Goal: Task Accomplishment & Management: Use online tool/utility

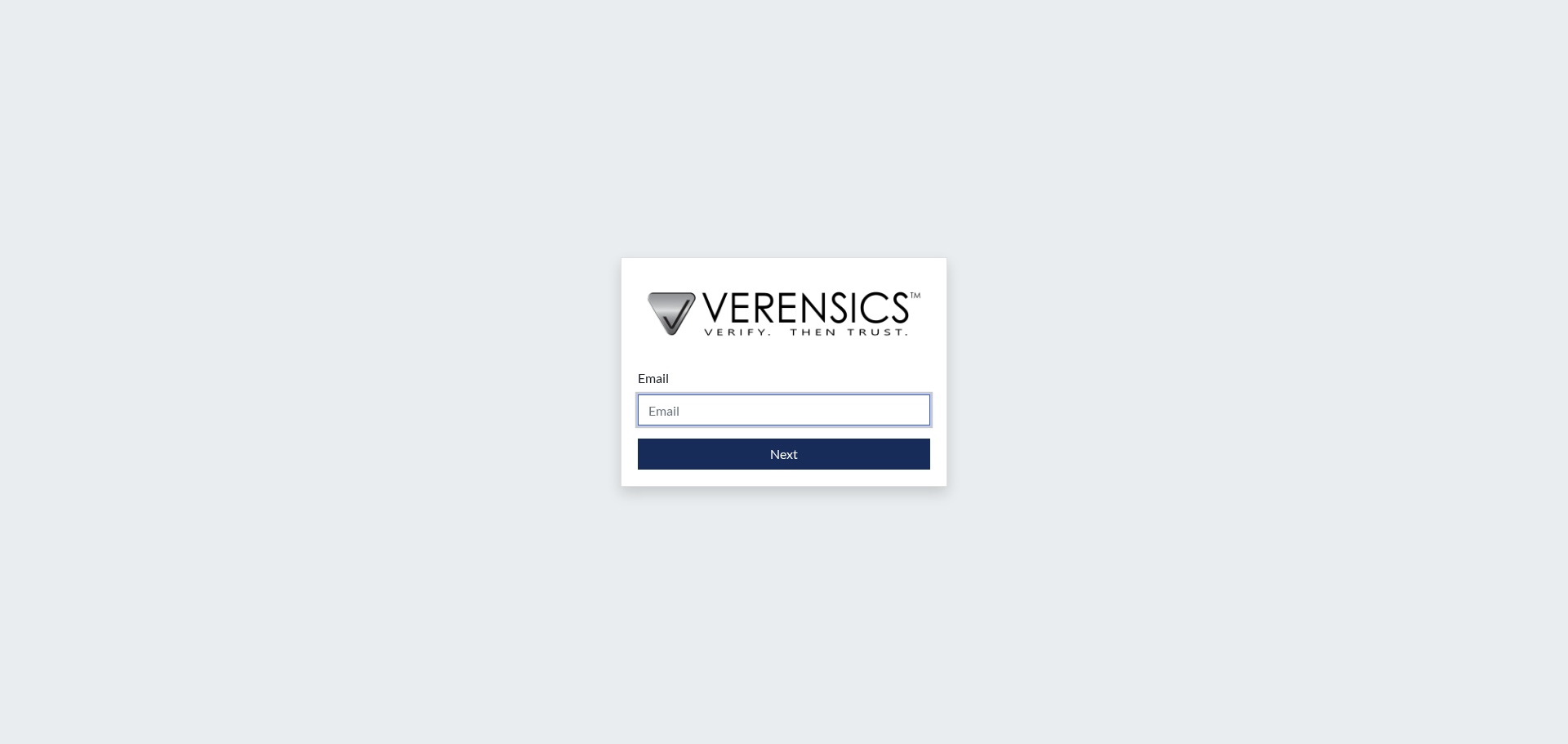
click at [688, 407] on input "Email" at bounding box center [784, 409] width 293 height 31
type input "[PERSON_NAME][EMAIL_ADDRESS][DOMAIN_NAME]"
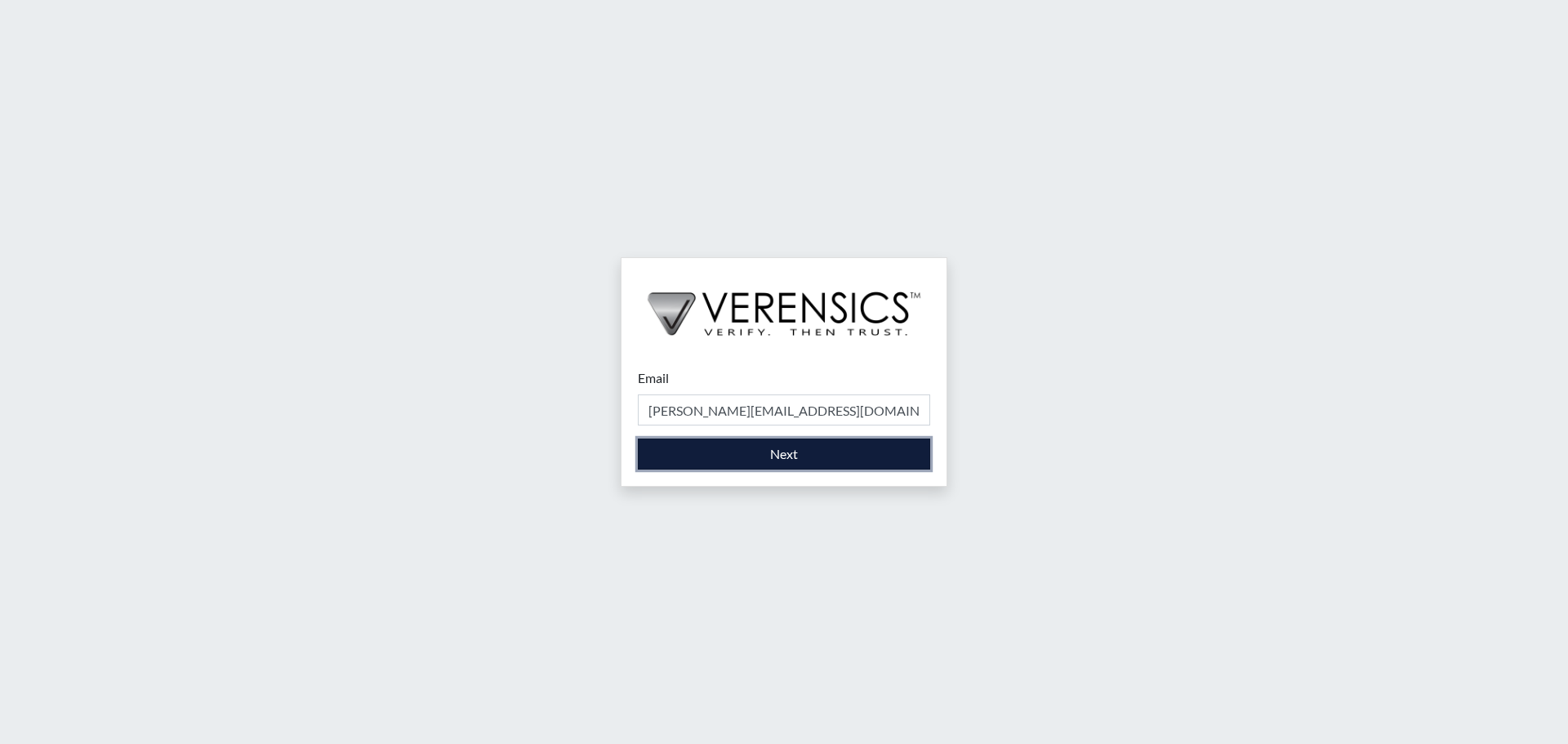
click at [753, 453] on button "Next" at bounding box center [784, 454] width 293 height 31
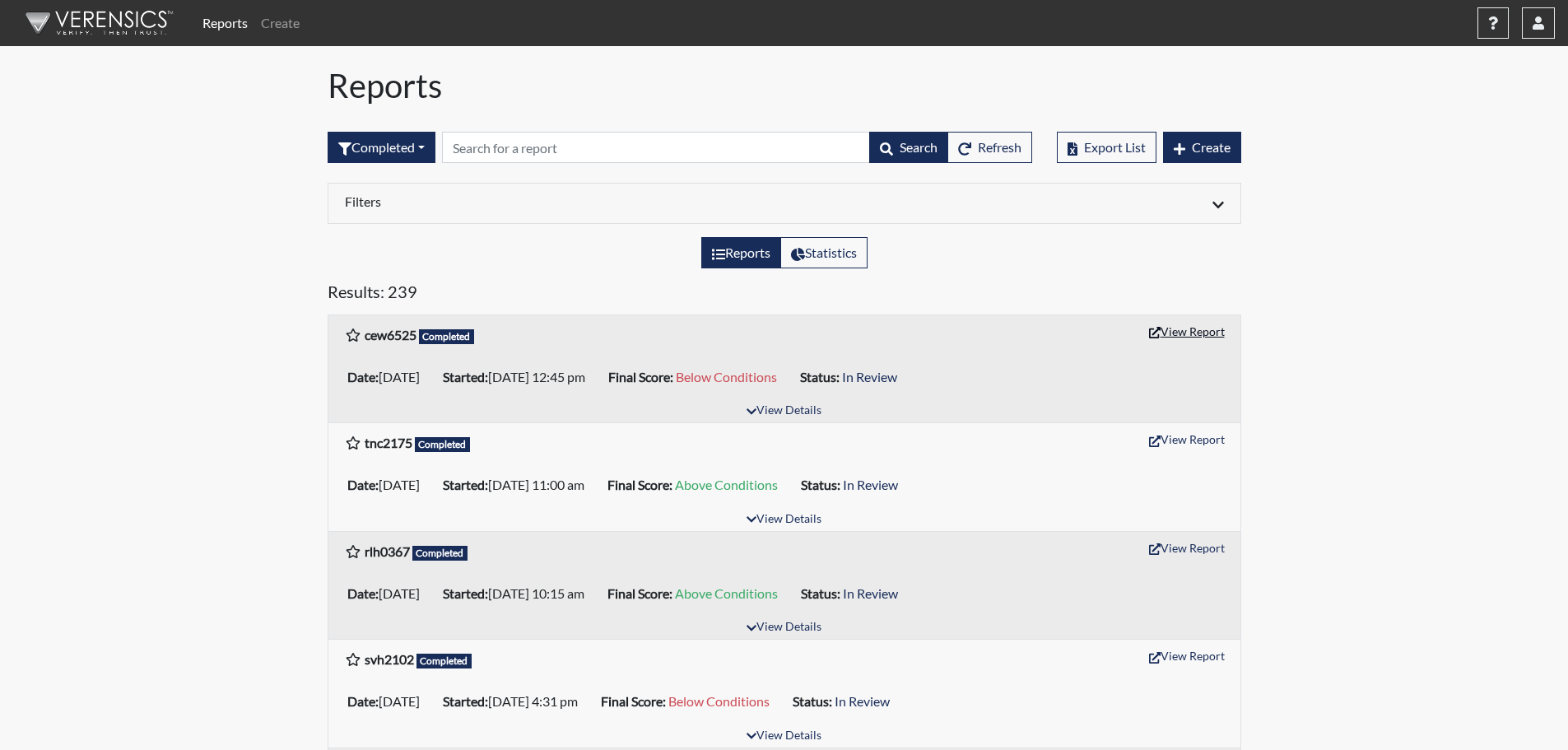
click at [1202, 327] on button "View Report" at bounding box center [1187, 331] width 90 height 25
click at [1542, 30] on button "button" at bounding box center [1539, 24] width 33 height 31
click at [1412, 221] on link "Sign Out" at bounding box center [1374, 207] width 361 height 26
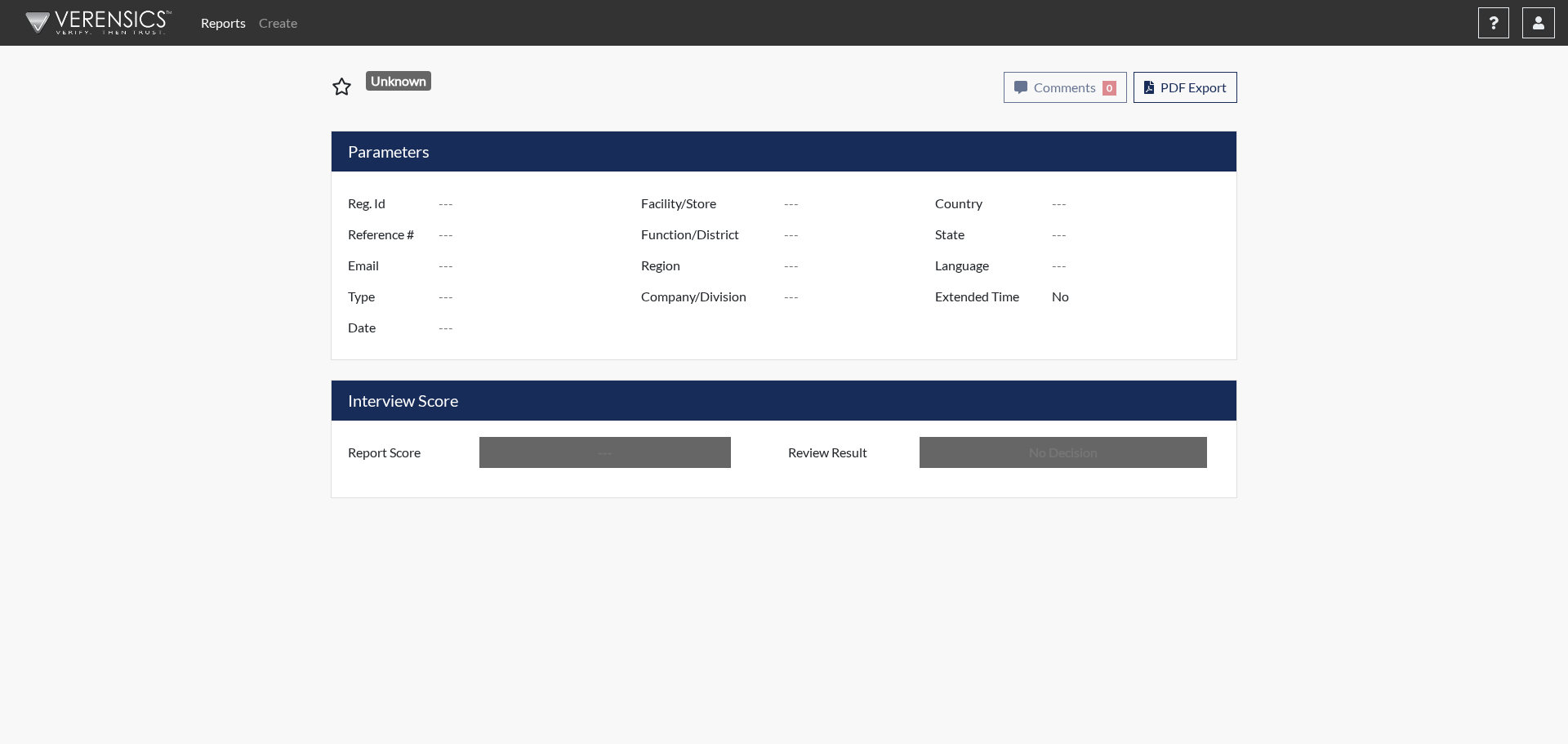
type input "cew6525"
type input "51262"
type input "---"
type input "Corrections Pre-Employment"
type input "[DATE]"
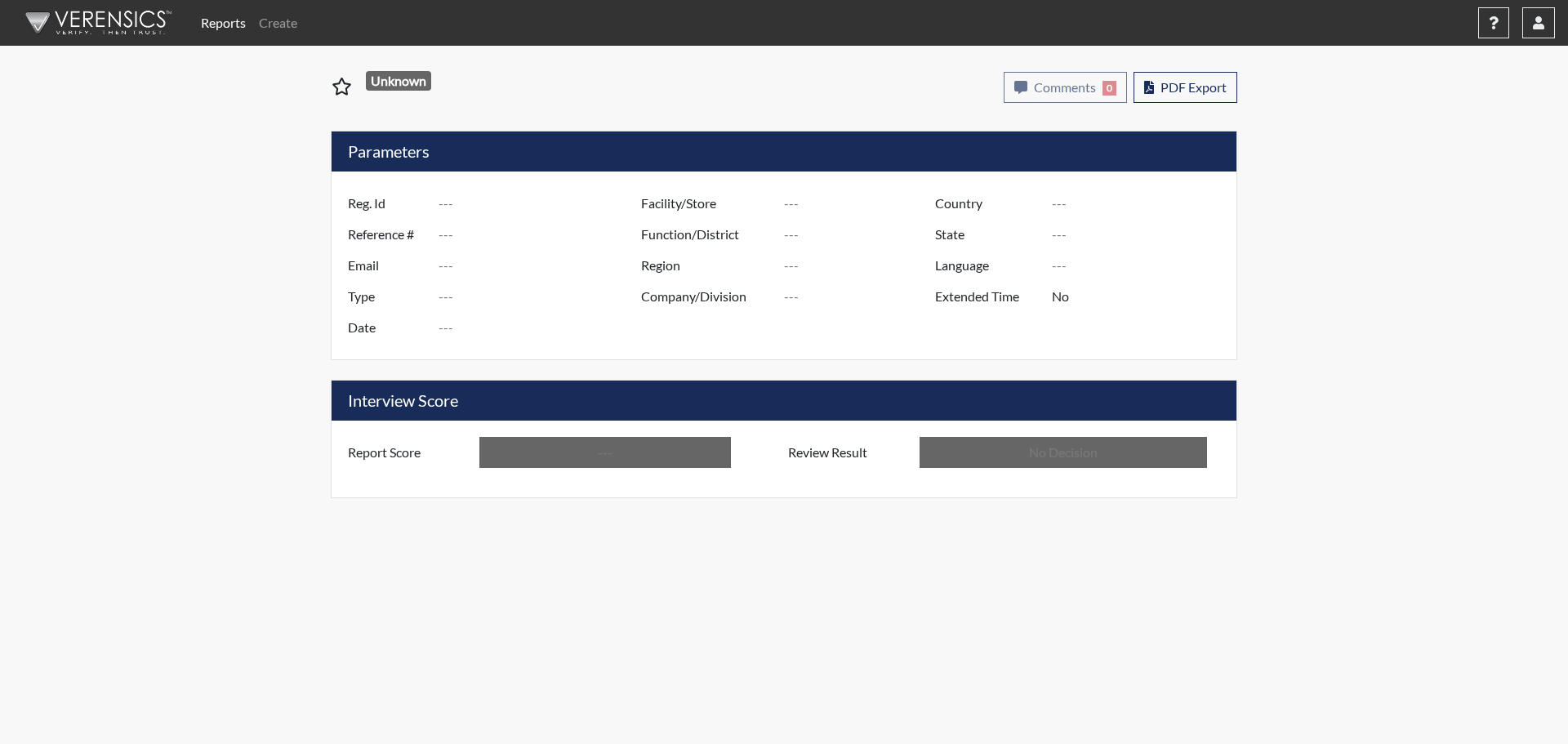
type input "[PERSON_NAME]"
type input "[GEOGRAPHIC_DATA]"
type input "[US_STATE]"
type input "English"
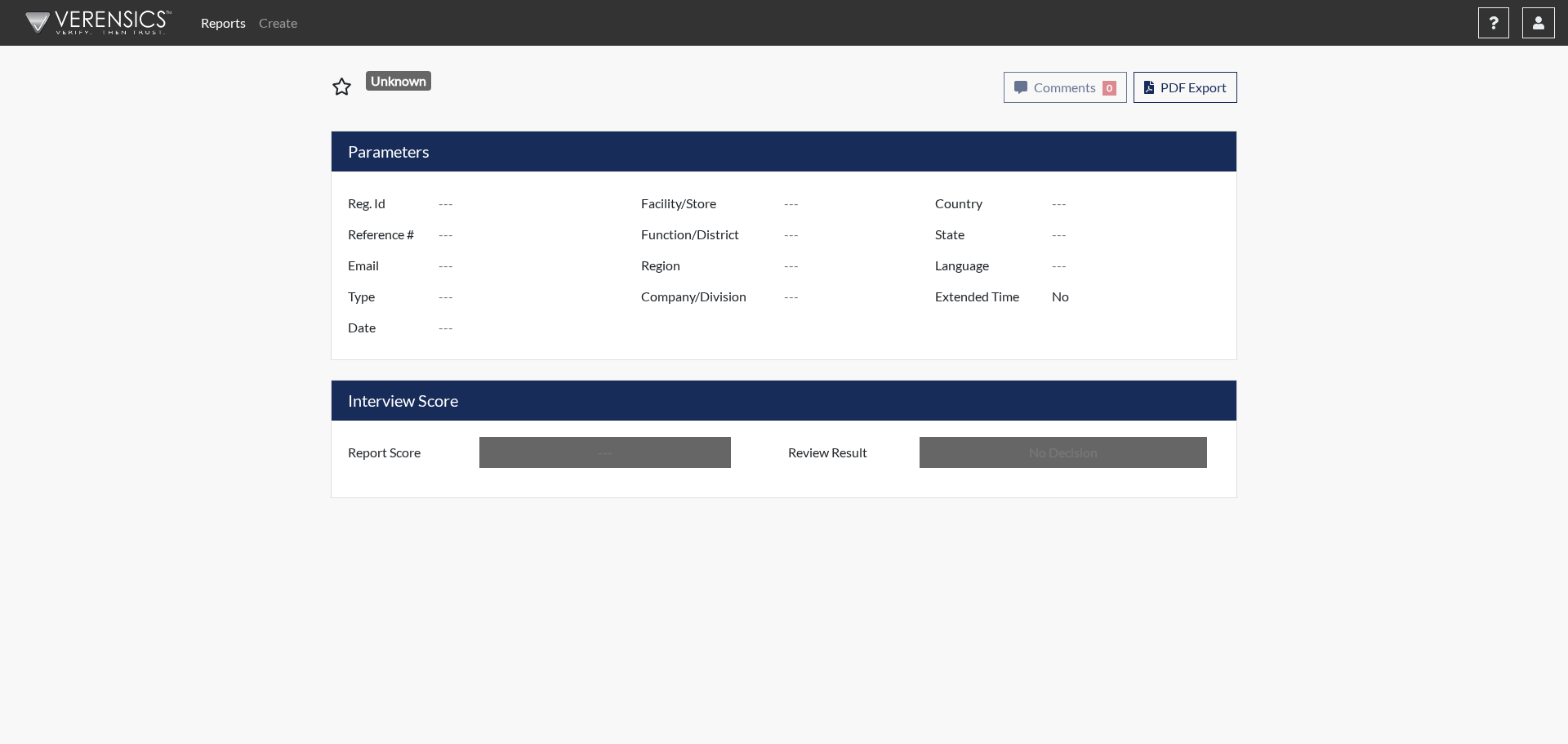
type input "Below Conditions"
type input "In Review"
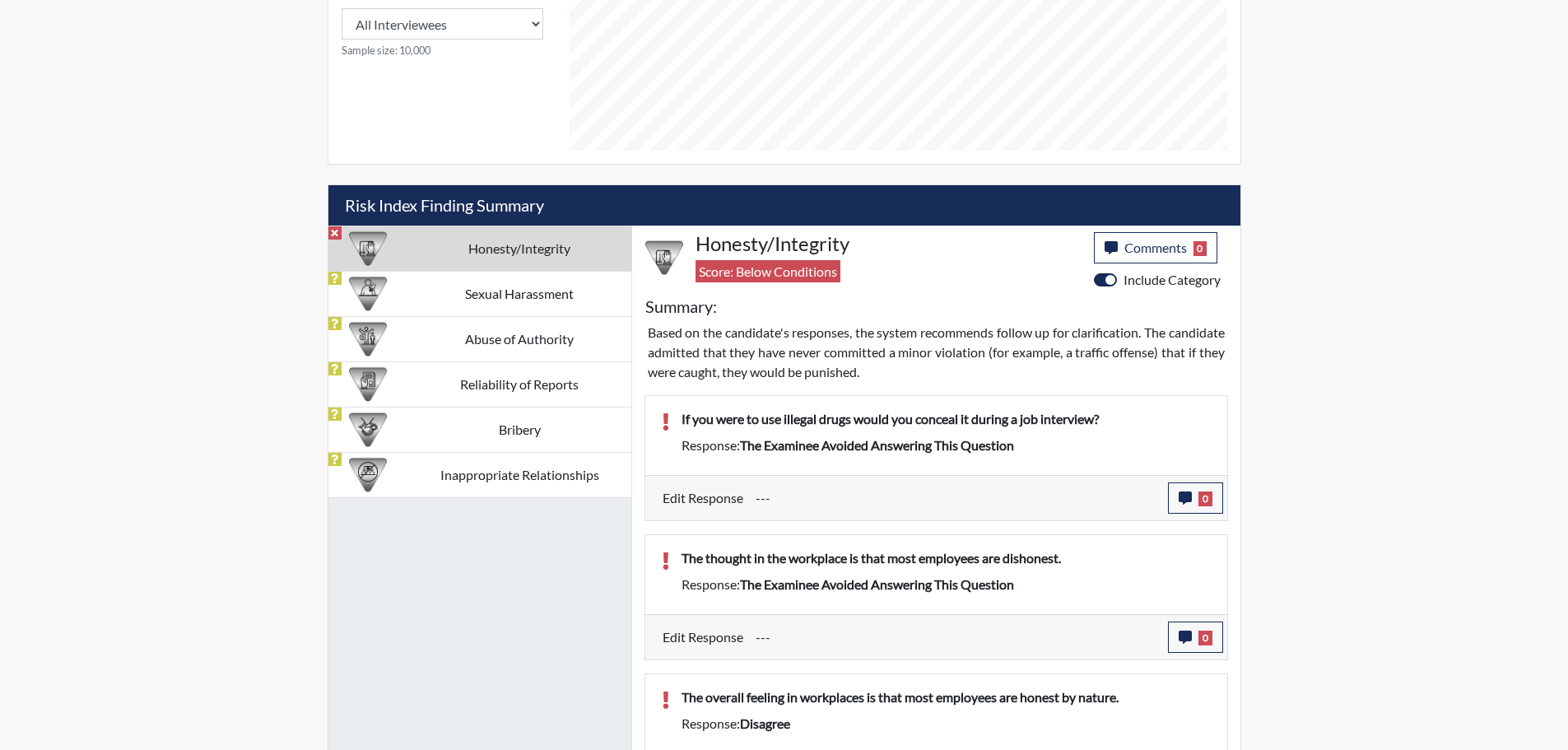
scroll to position [786, 0]
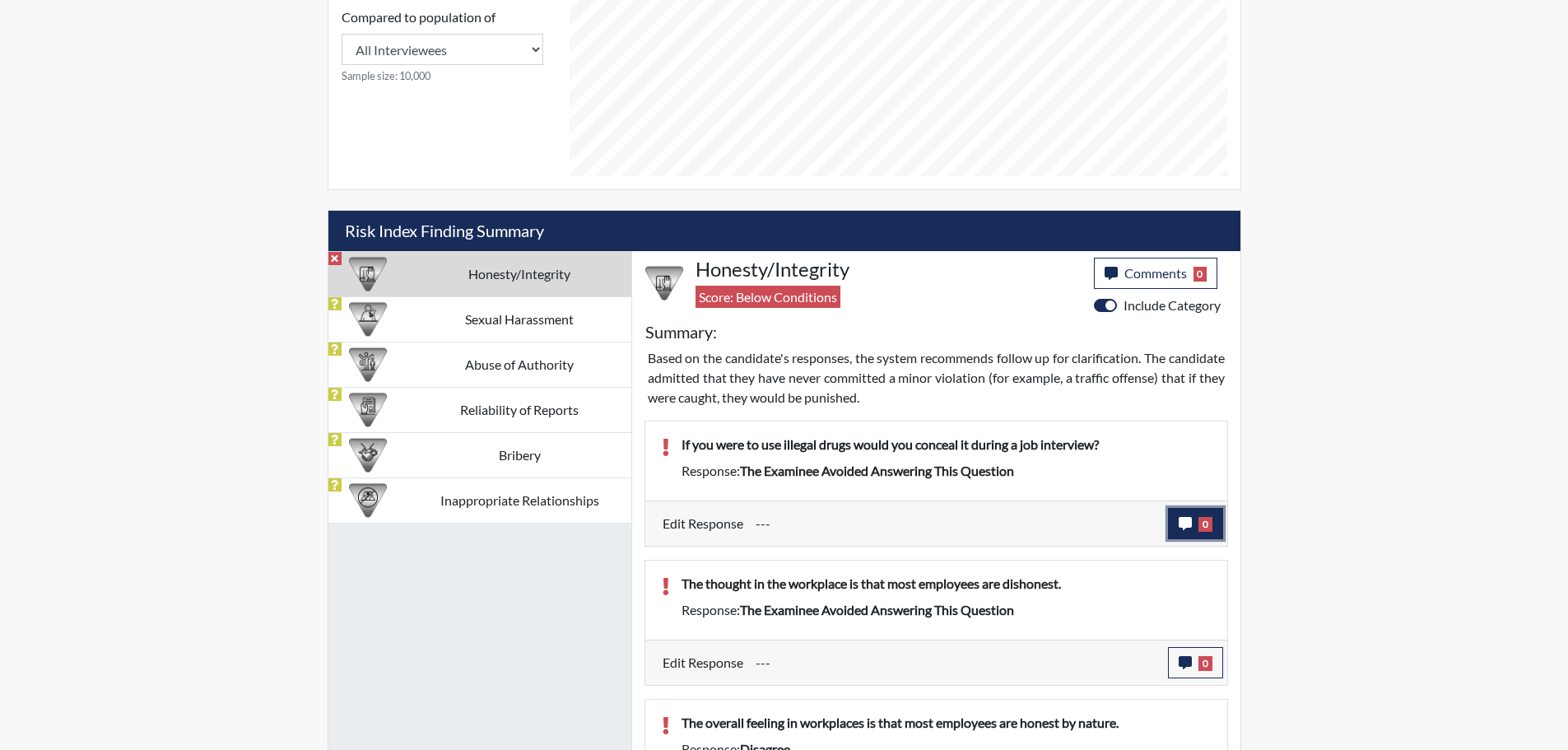
click at [1192, 533] on button "0" at bounding box center [1195, 524] width 55 height 31
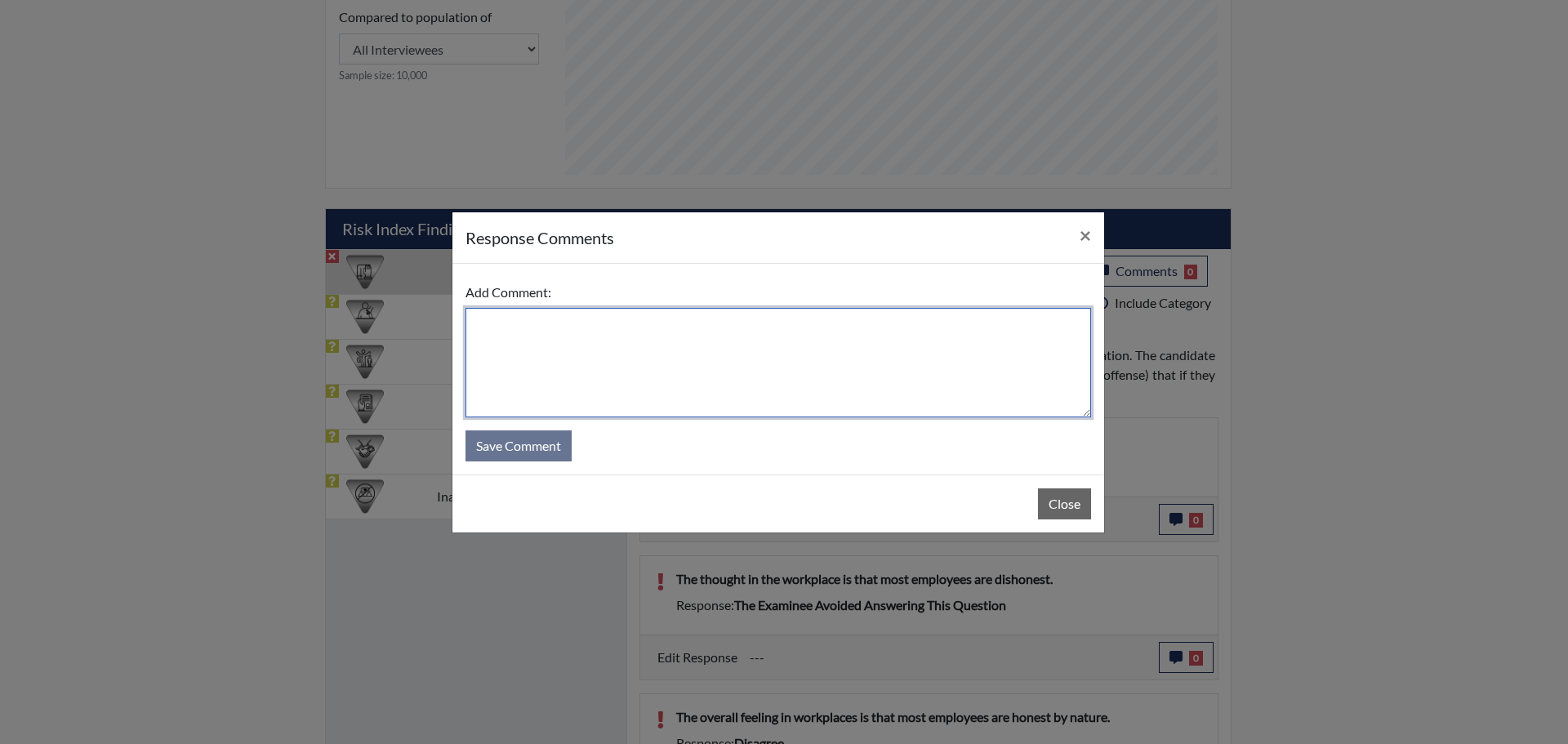
click at [527, 323] on textarea at bounding box center [778, 363] width 625 height 109
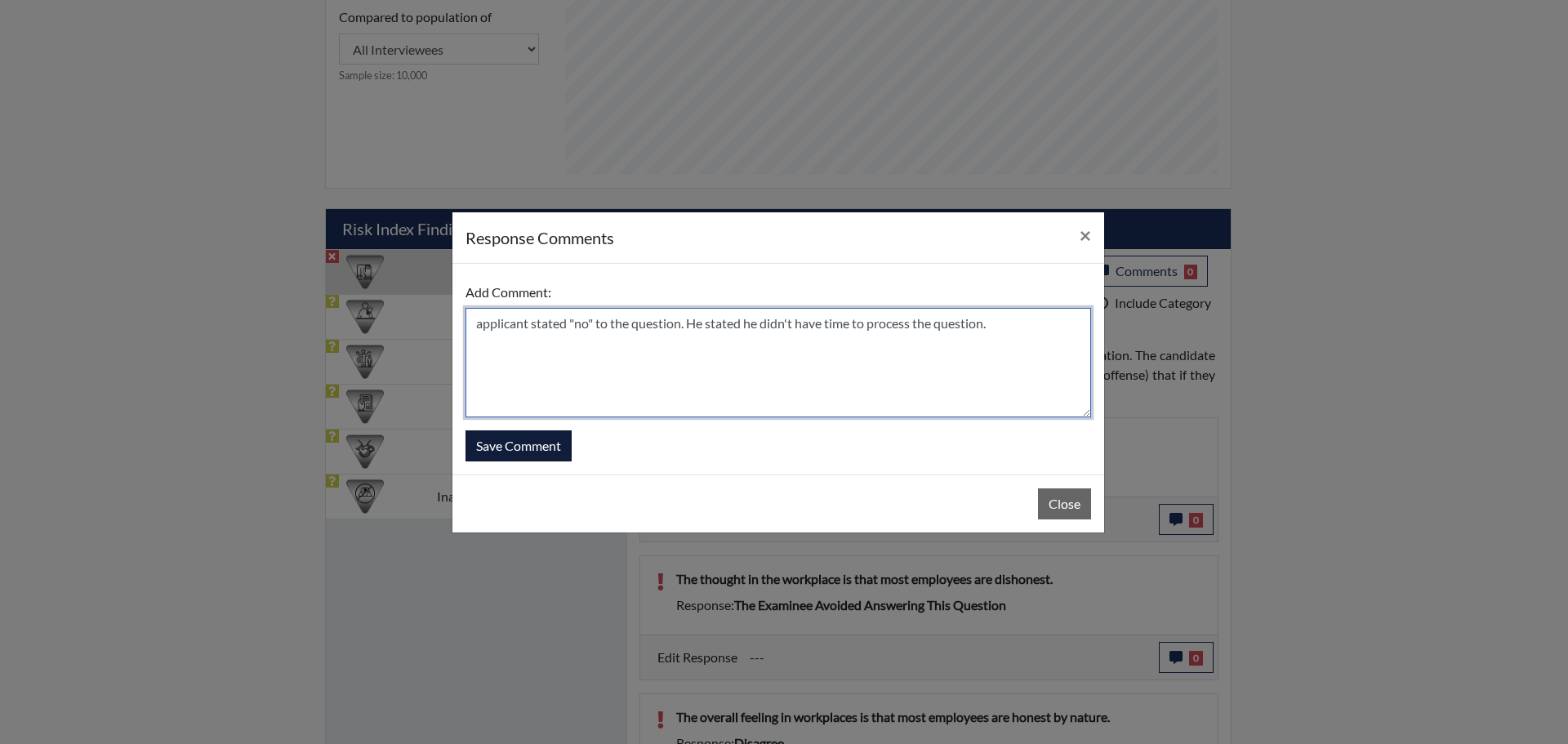
type textarea "applicant stated "no" to the question. He stated he didn't have time to process…"
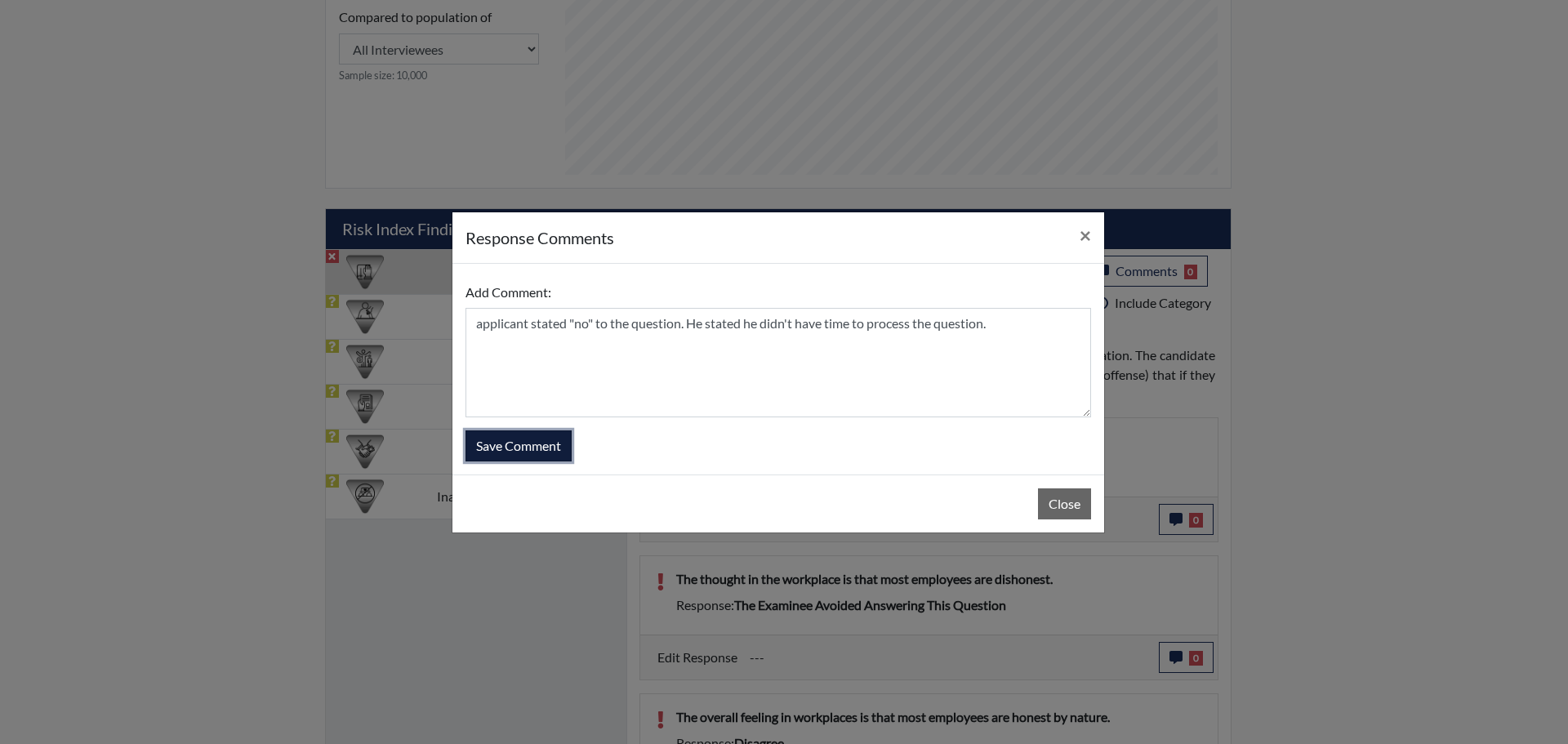
click at [498, 444] on button "Save Comment" at bounding box center [518, 445] width 106 height 31
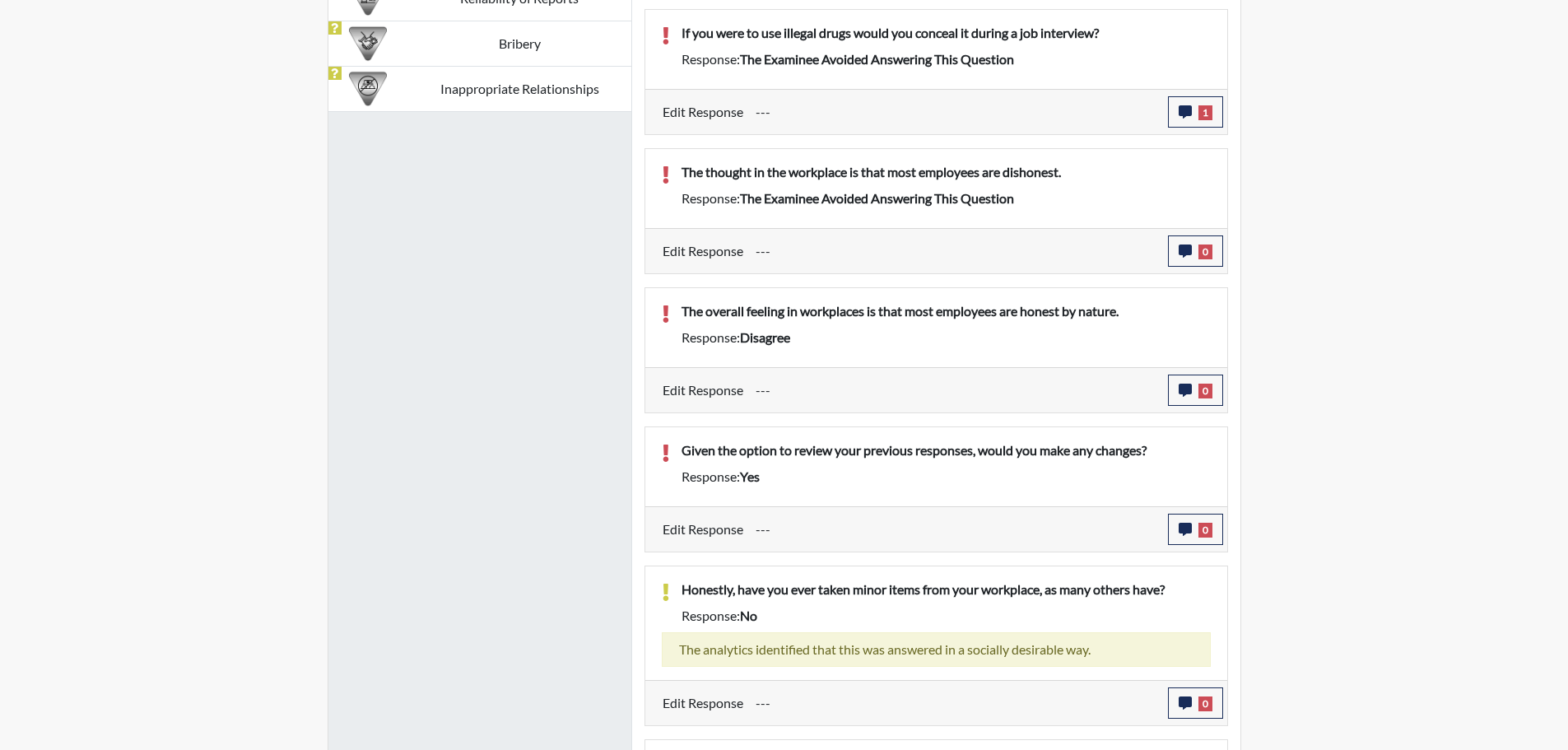
scroll to position [274, 684]
click at [1190, 251] on icon "button" at bounding box center [1185, 250] width 13 height 13
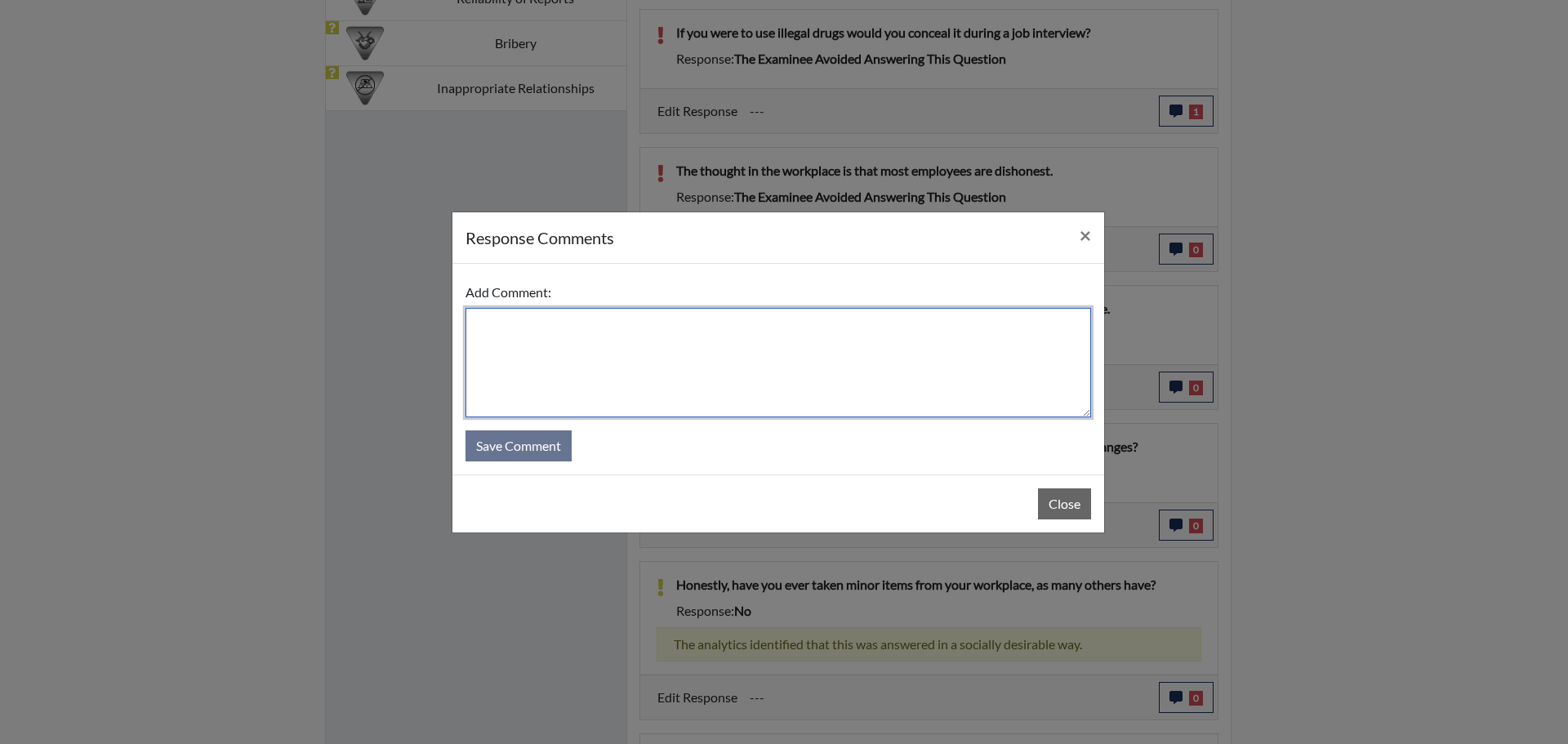
click at [743, 327] on textarea at bounding box center [778, 363] width 625 height 109
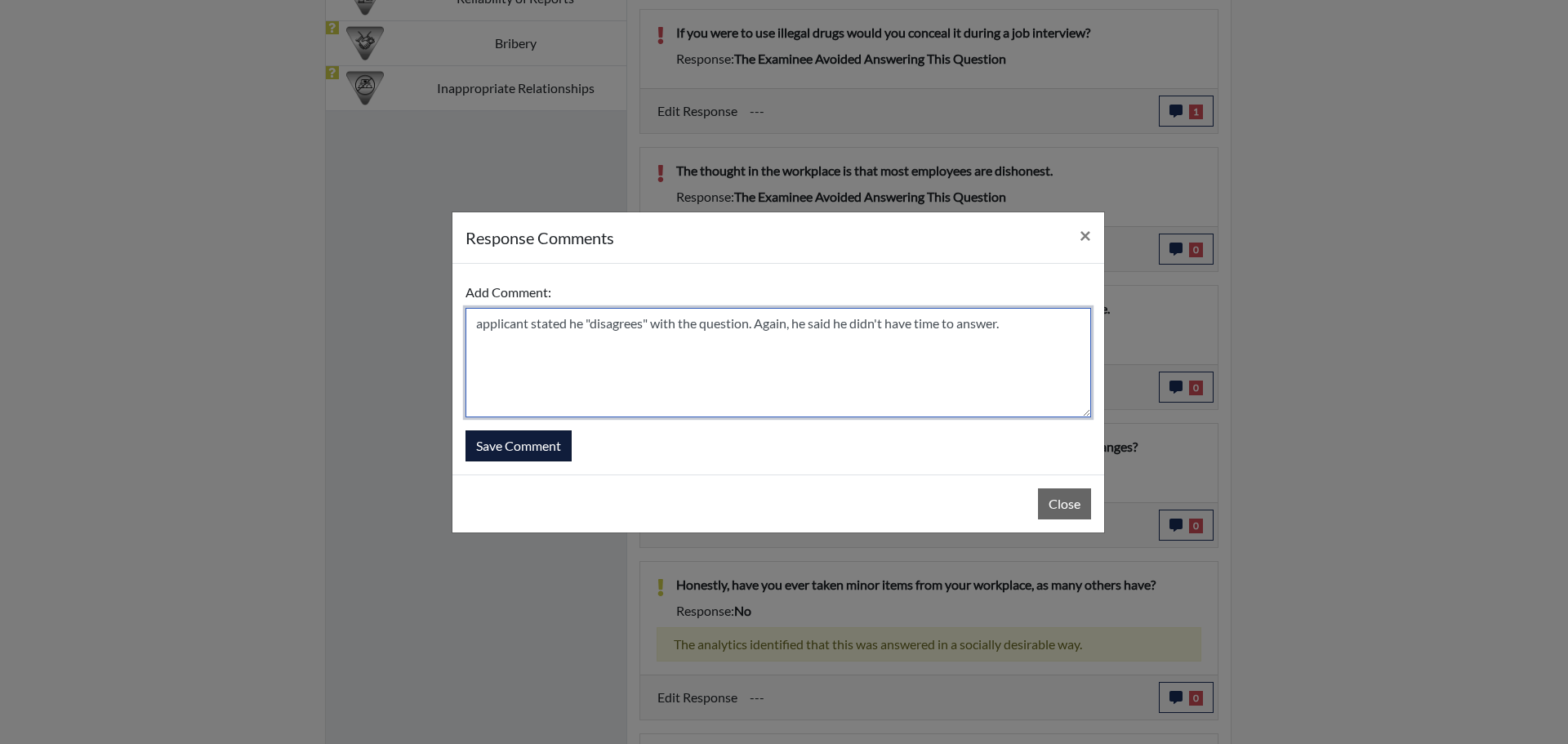
type textarea "applicant stated he "disagrees" with the question. Again, he said he didn't hav…"
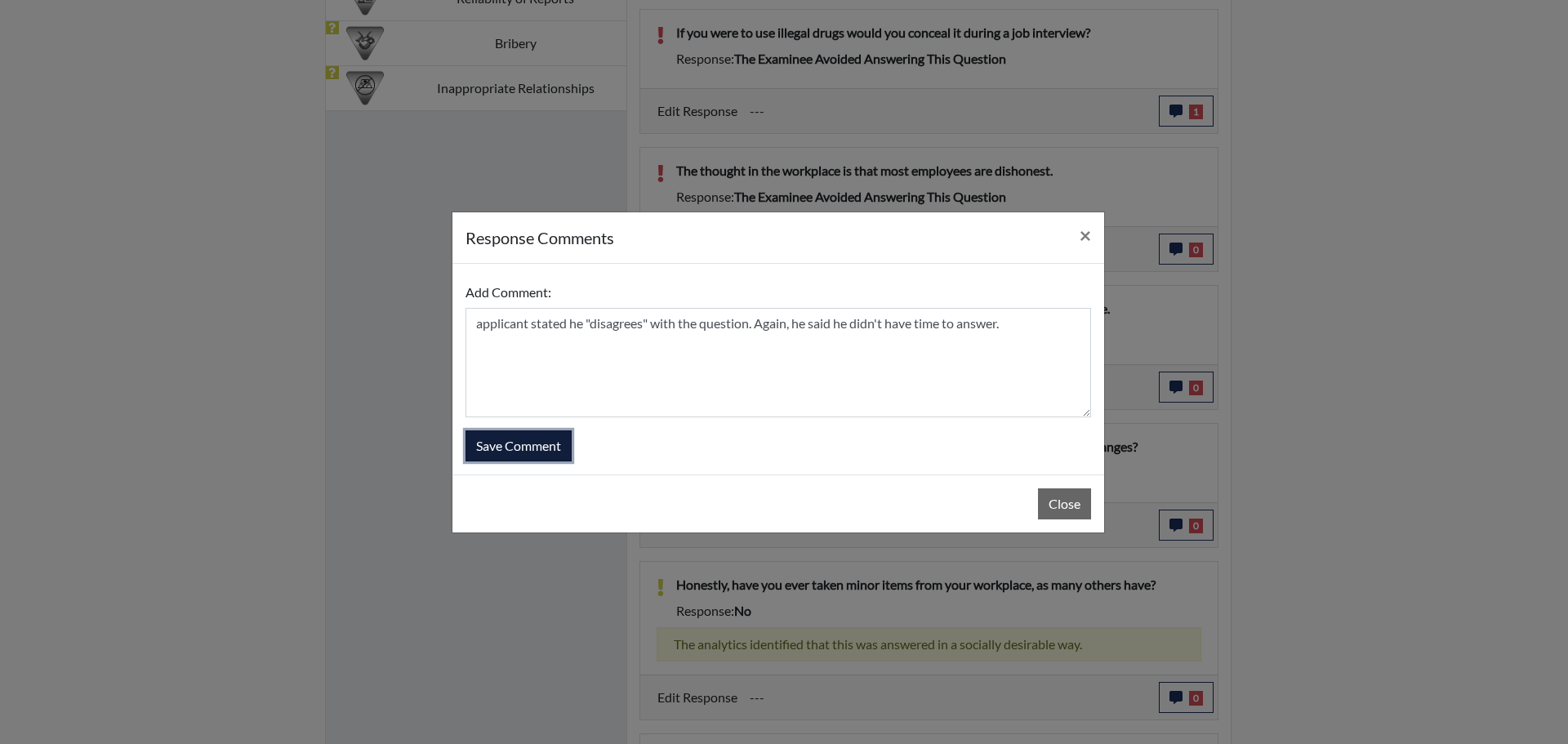
click at [547, 451] on button "Save Comment" at bounding box center [518, 445] width 106 height 31
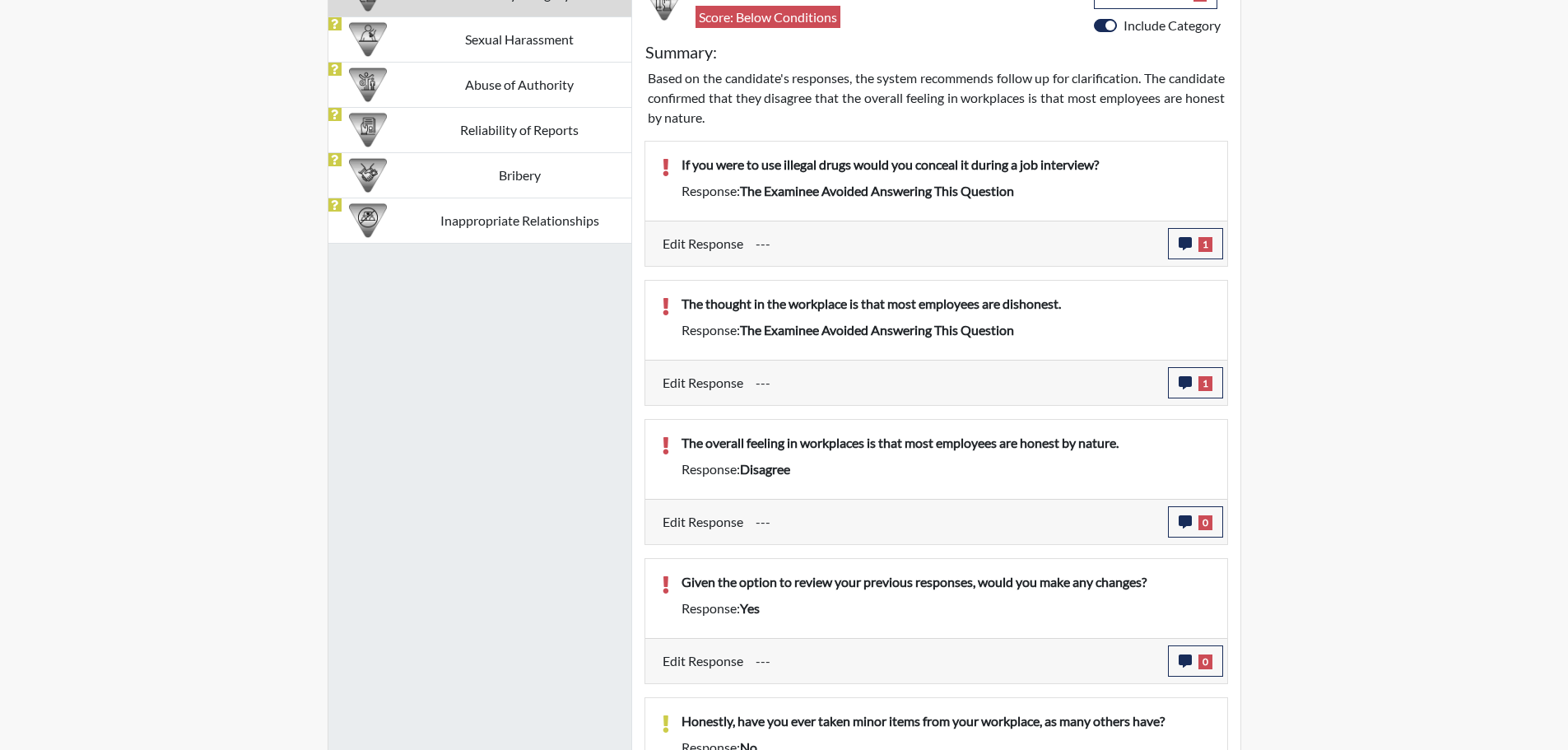
scroll to position [1198, 0]
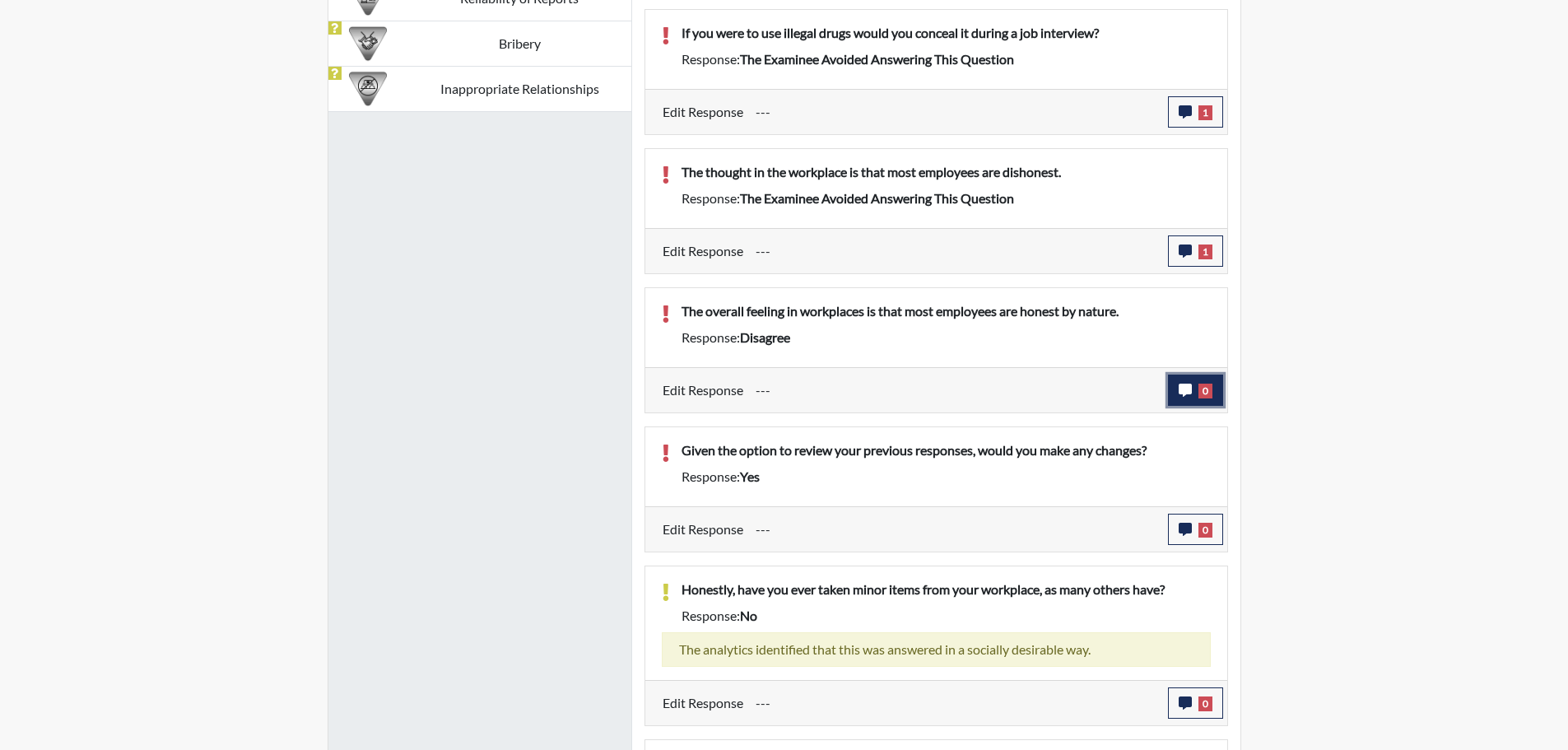
click at [1189, 388] on icon "button" at bounding box center [1185, 389] width 13 height 13
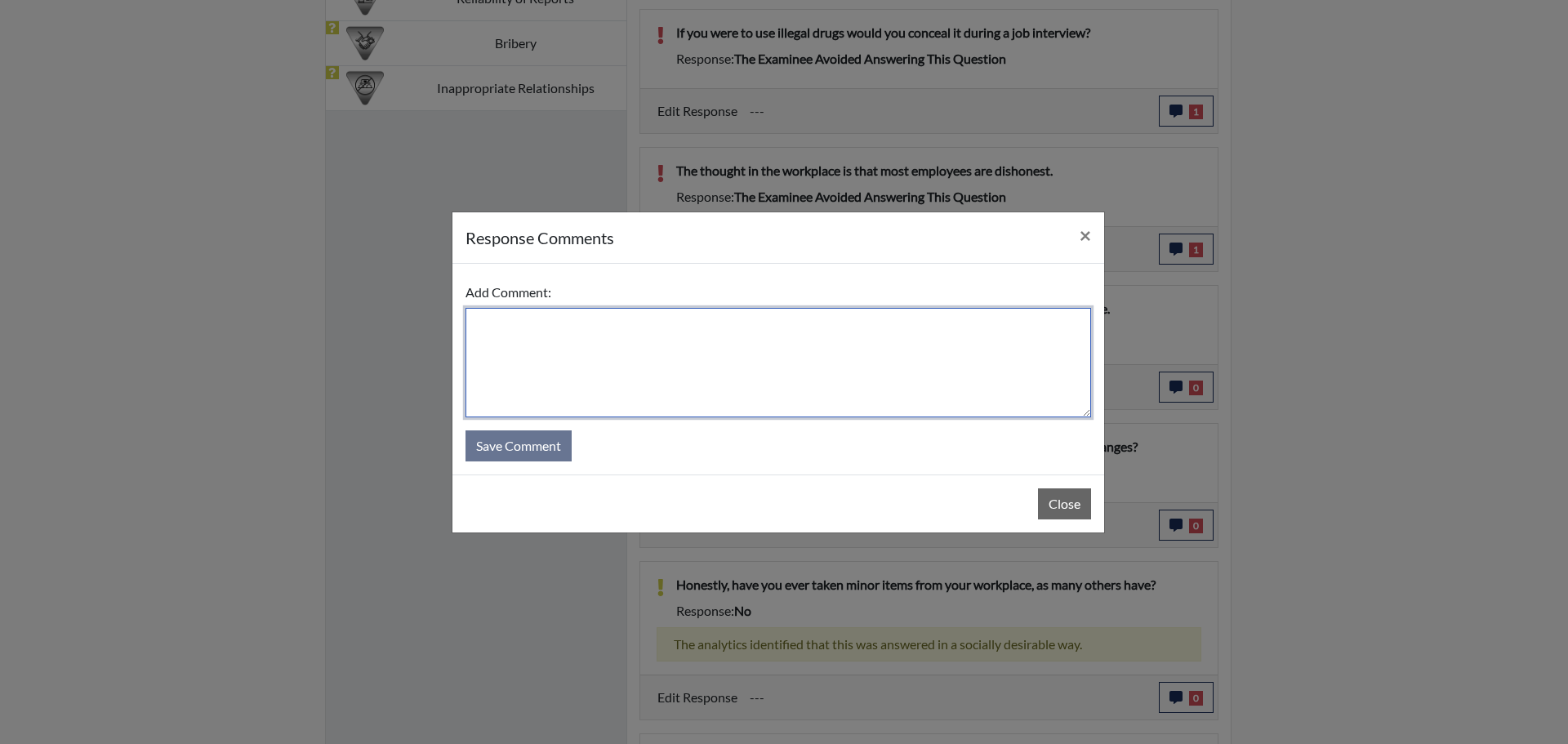
click at [715, 318] on textarea at bounding box center [778, 363] width 625 height 109
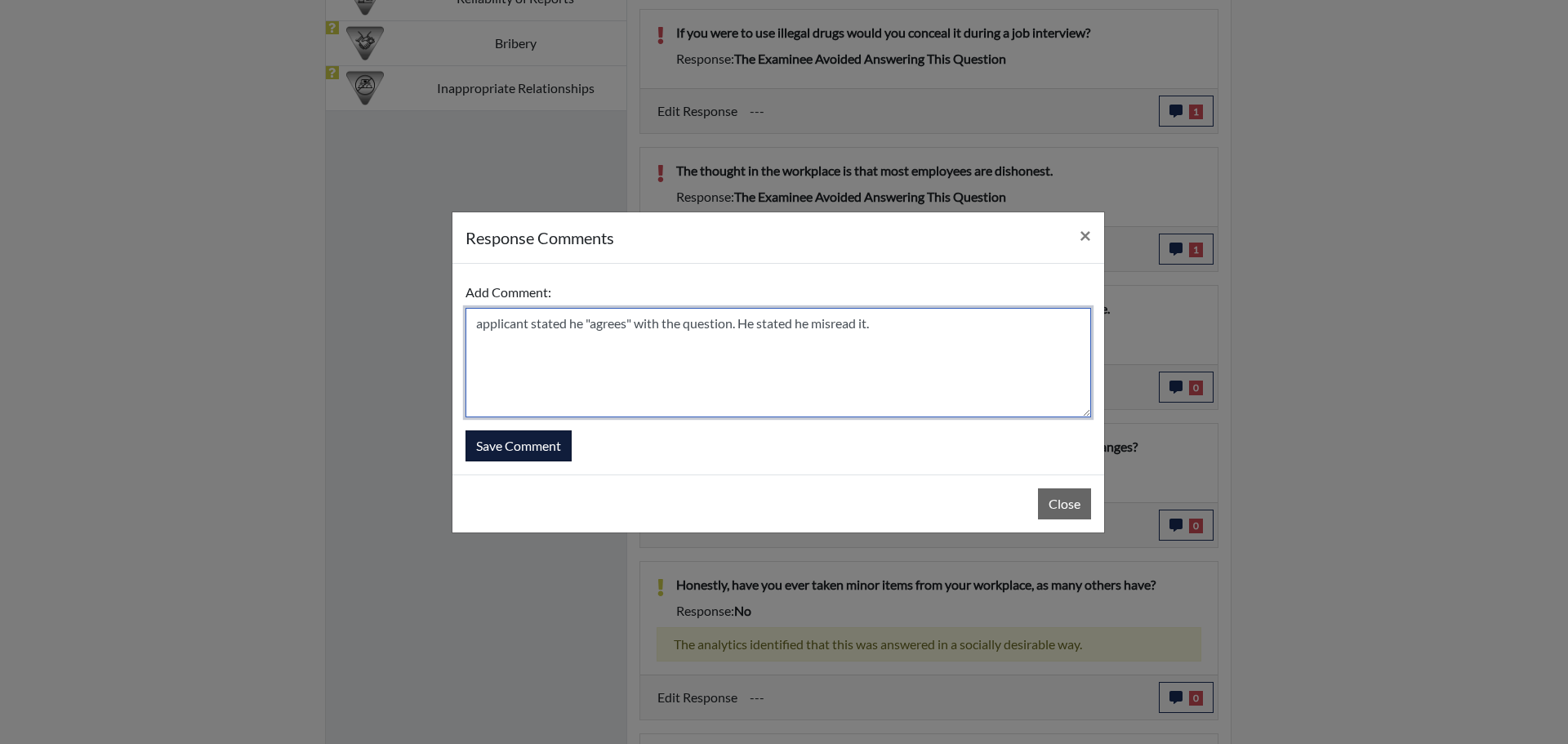
type textarea "applicant stated he "agrees" with the question. He stated he misread it."
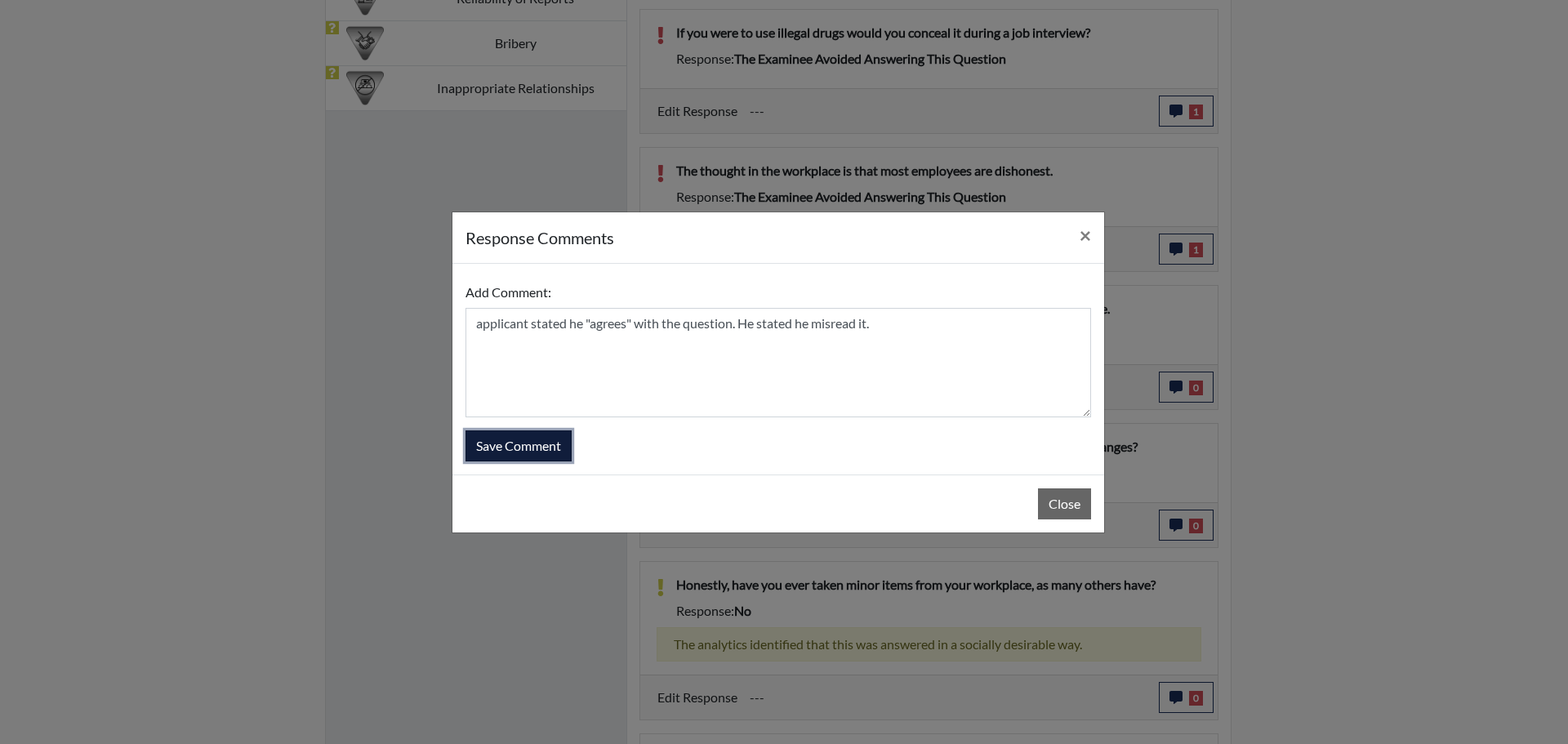
click at [547, 445] on button "Save Comment" at bounding box center [518, 445] width 106 height 31
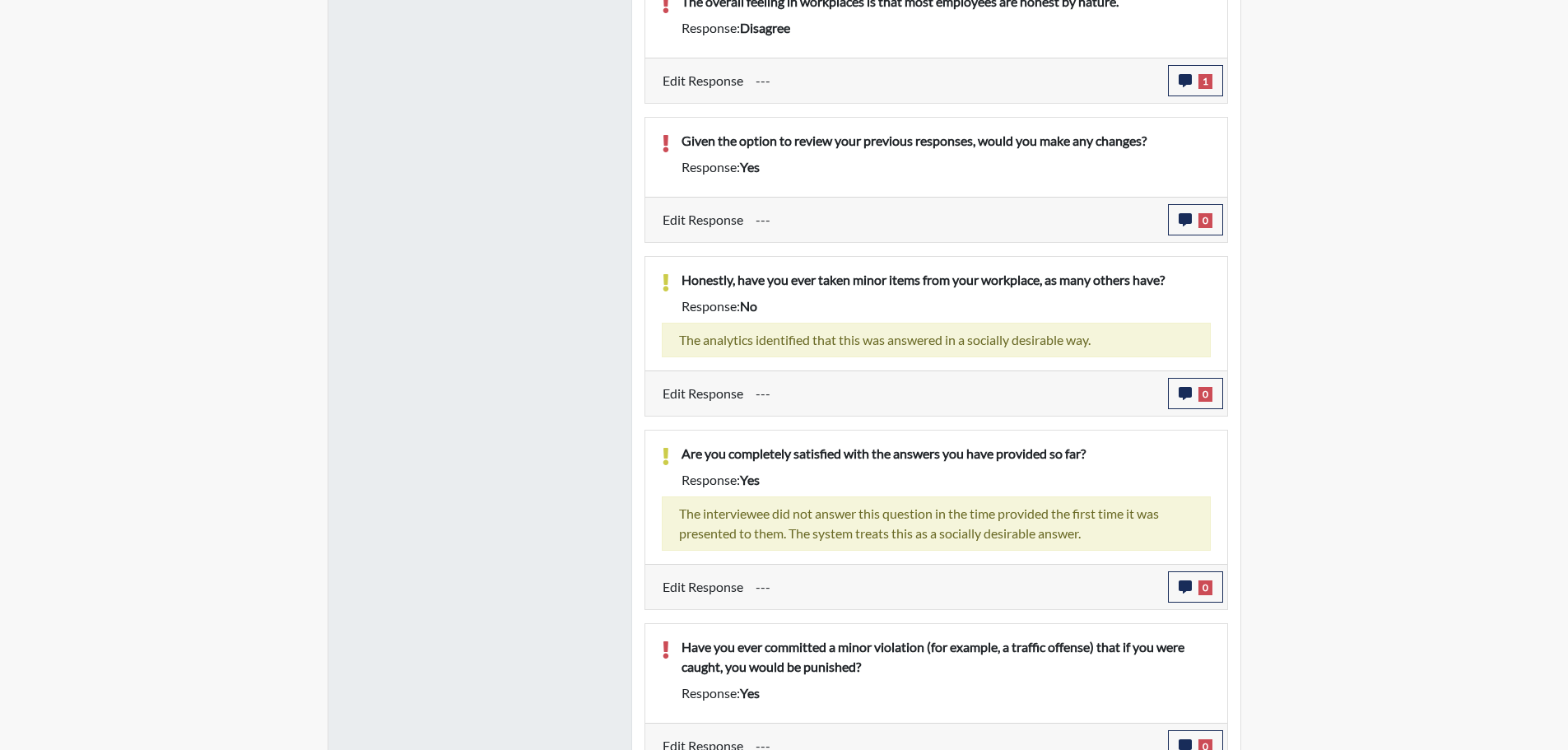
scroll to position [1526, 0]
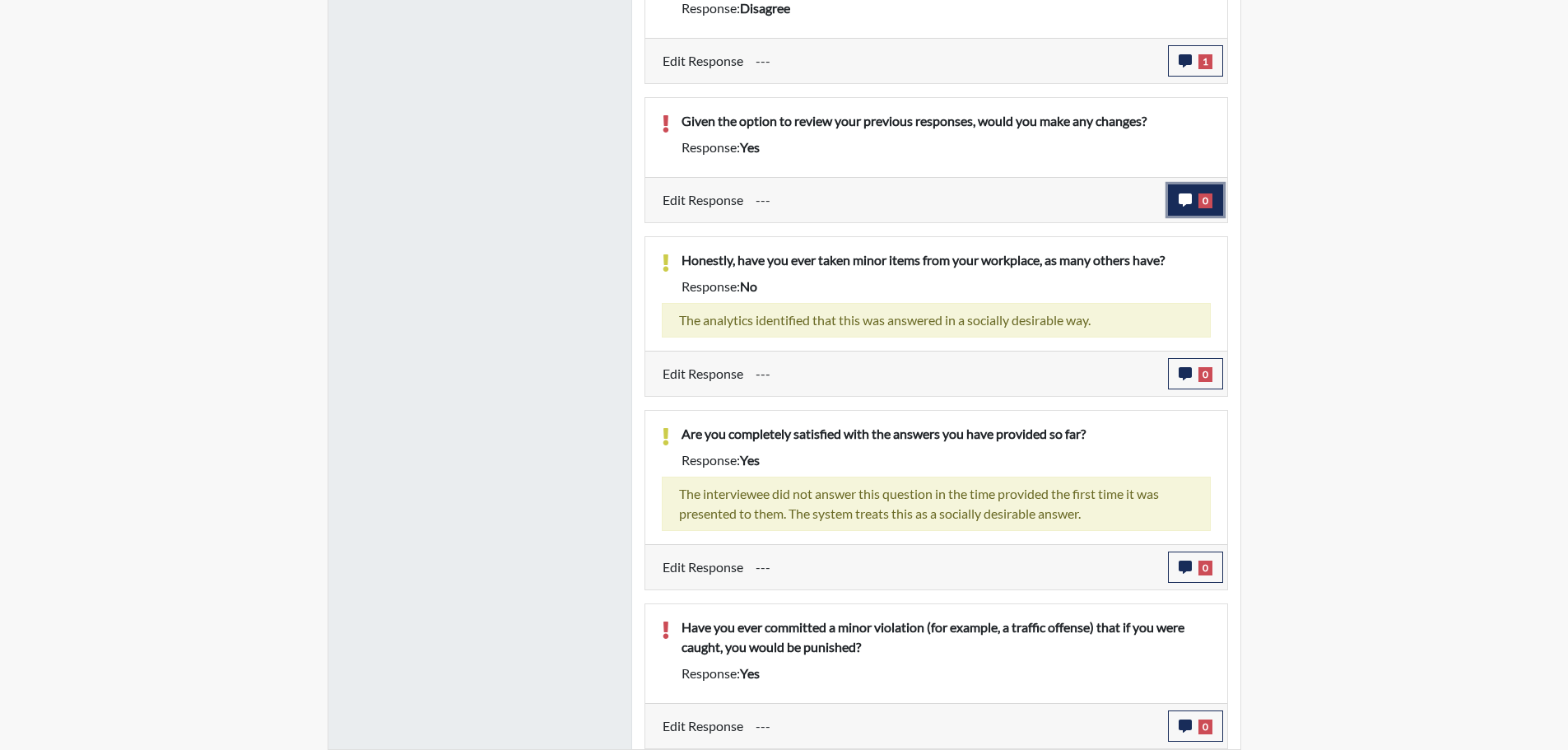
click at [1198, 197] on span "0" at bounding box center [1205, 200] width 14 height 15
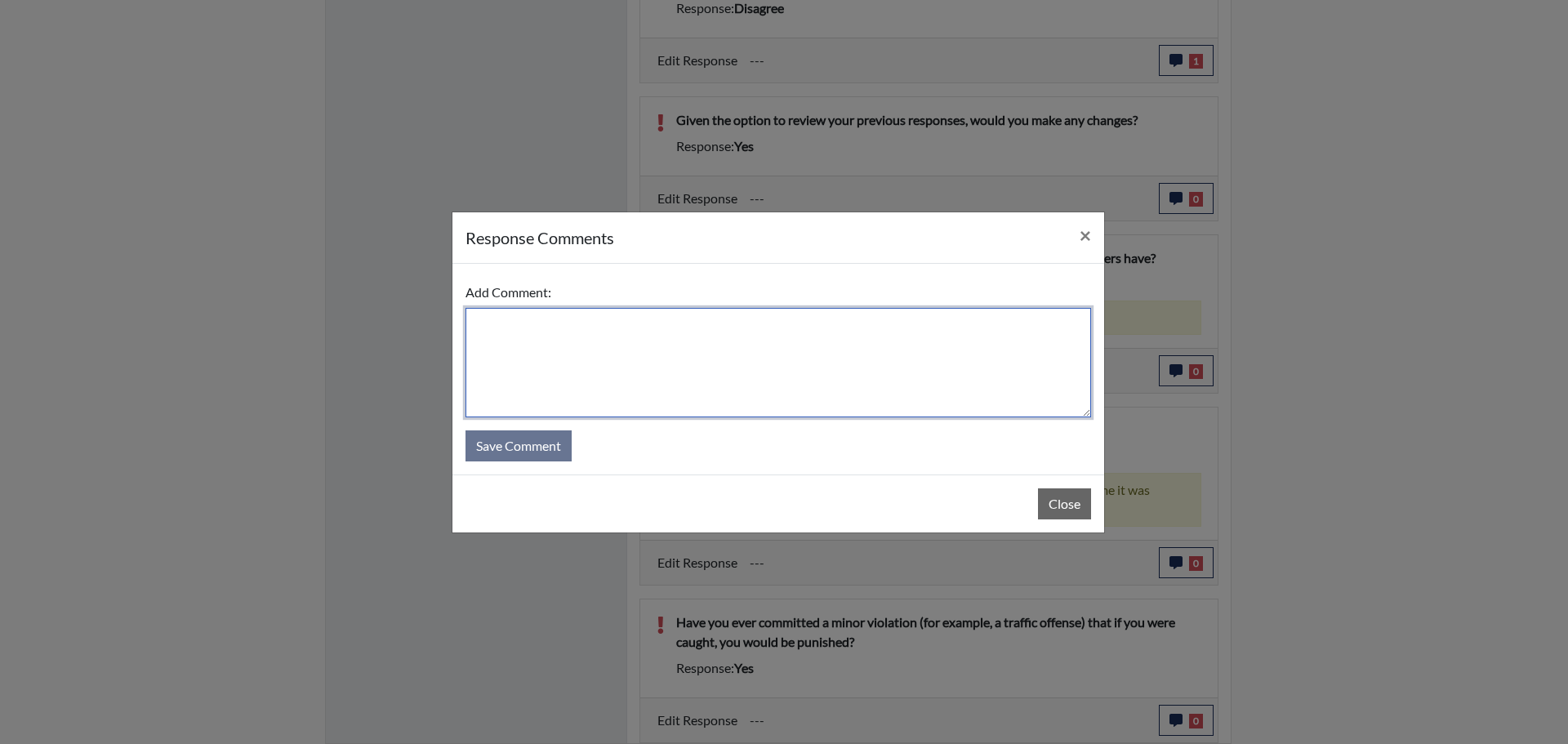
click at [608, 323] on textarea at bounding box center [778, 363] width 625 height 109
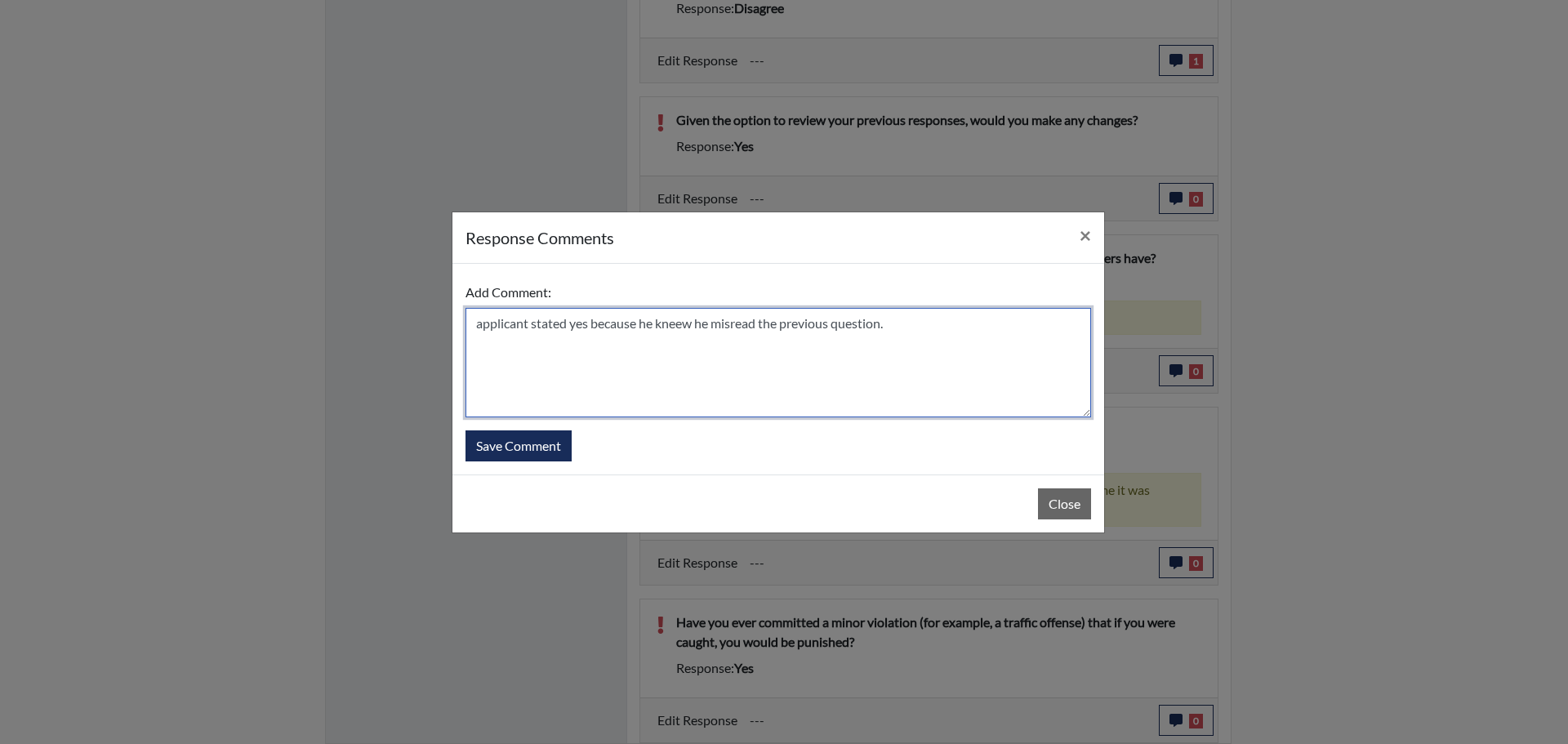
click at [684, 326] on textarea "applicant stated yes because he kneew he misread the previous question." at bounding box center [778, 363] width 625 height 109
type textarea "applicant stated yes because he knew he misread the previous question."
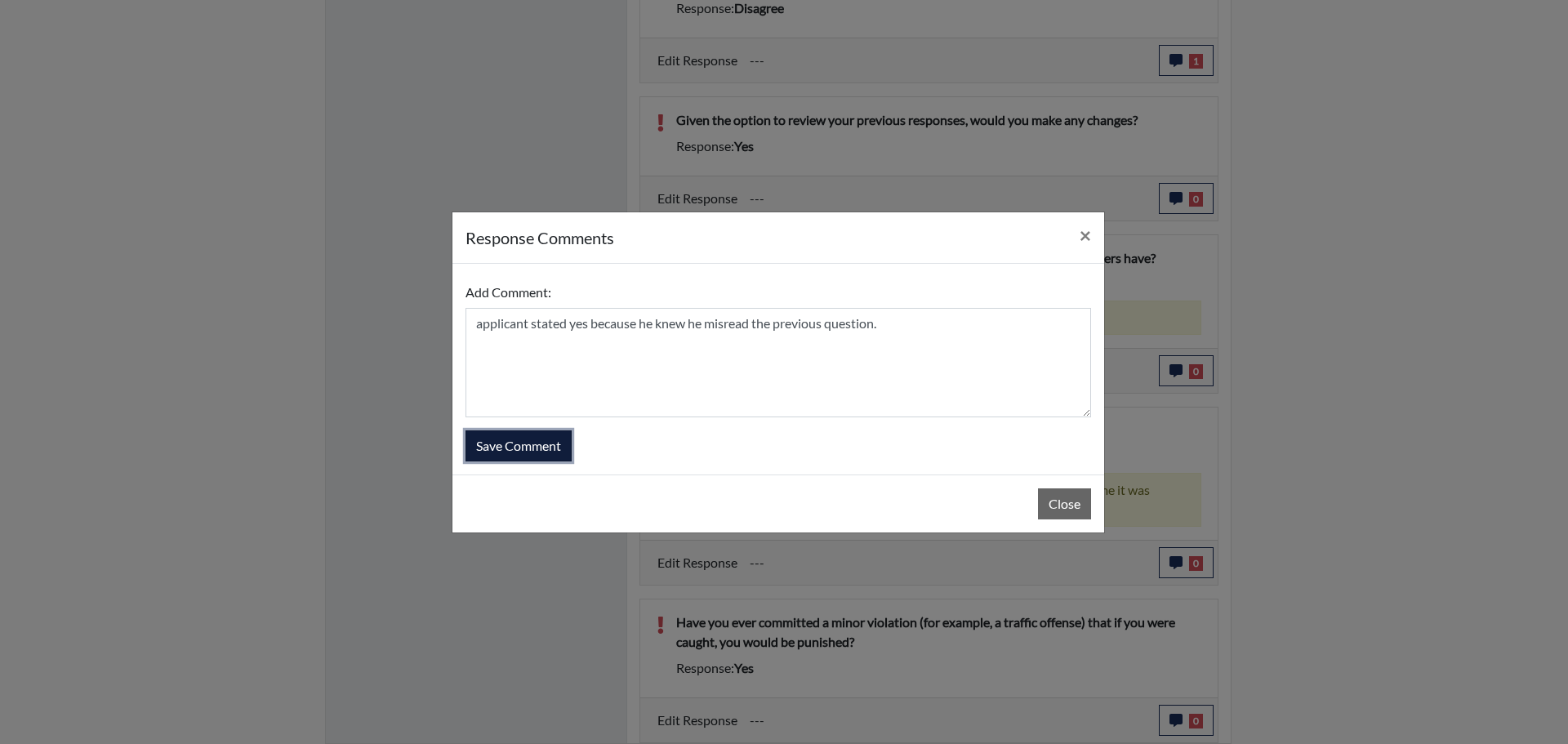
click at [530, 445] on button "Save Comment" at bounding box center [518, 445] width 106 height 31
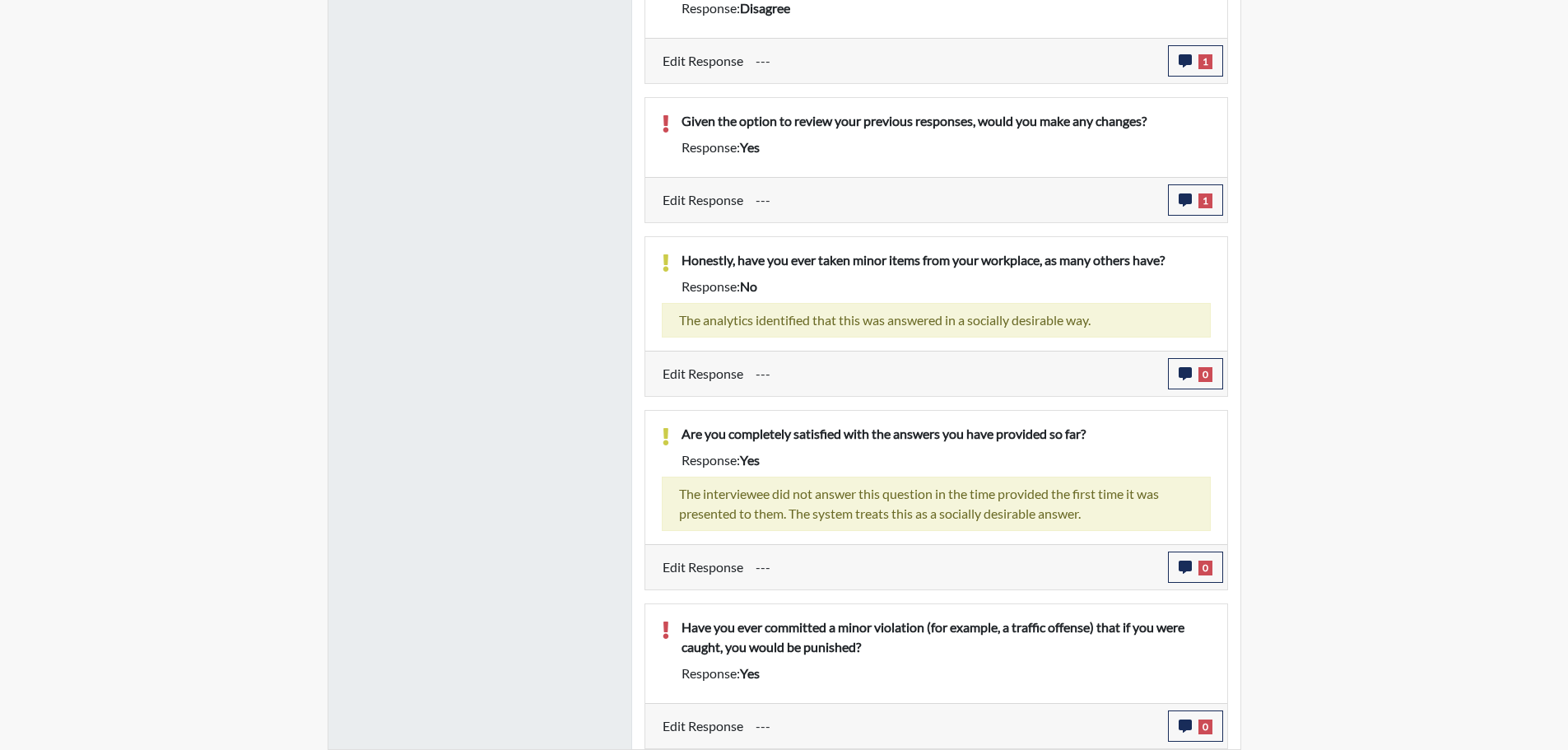
scroll to position [274, 684]
click at [1198, 725] on span "0" at bounding box center [1205, 726] width 14 height 15
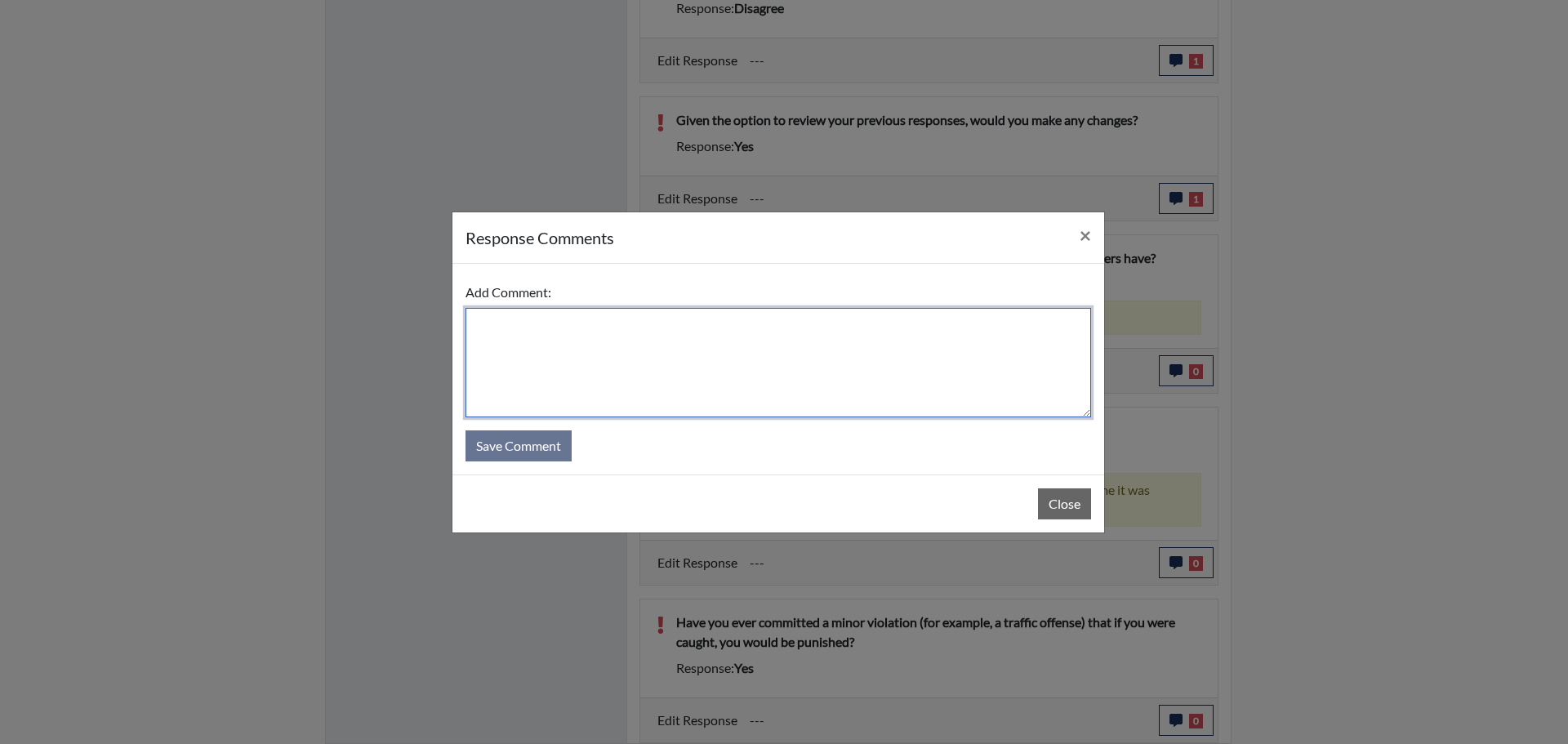
click at [664, 325] on textarea at bounding box center [778, 363] width 625 height 109
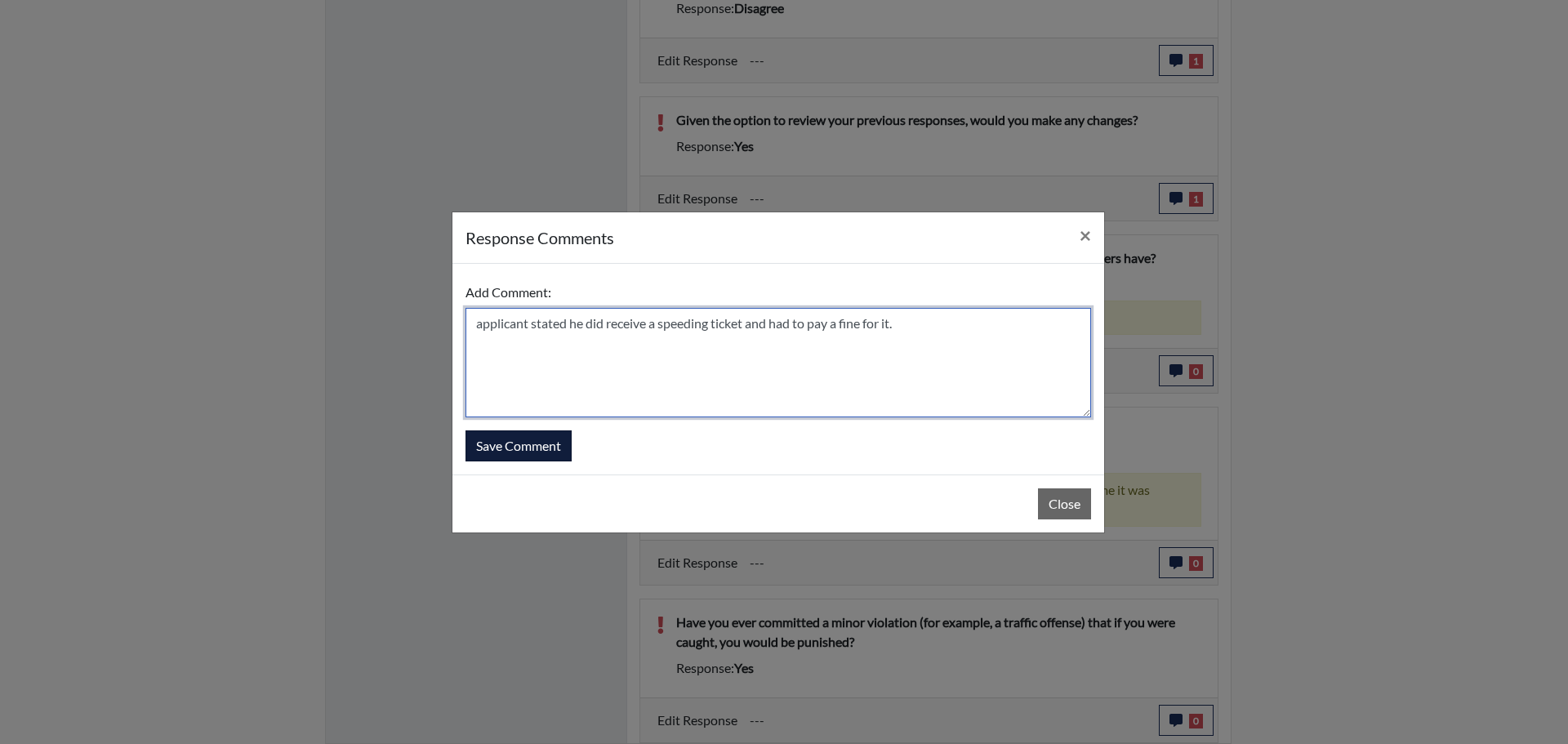
type textarea "applicant stated he did receive a speeding ticket and had to pay a fine for it."
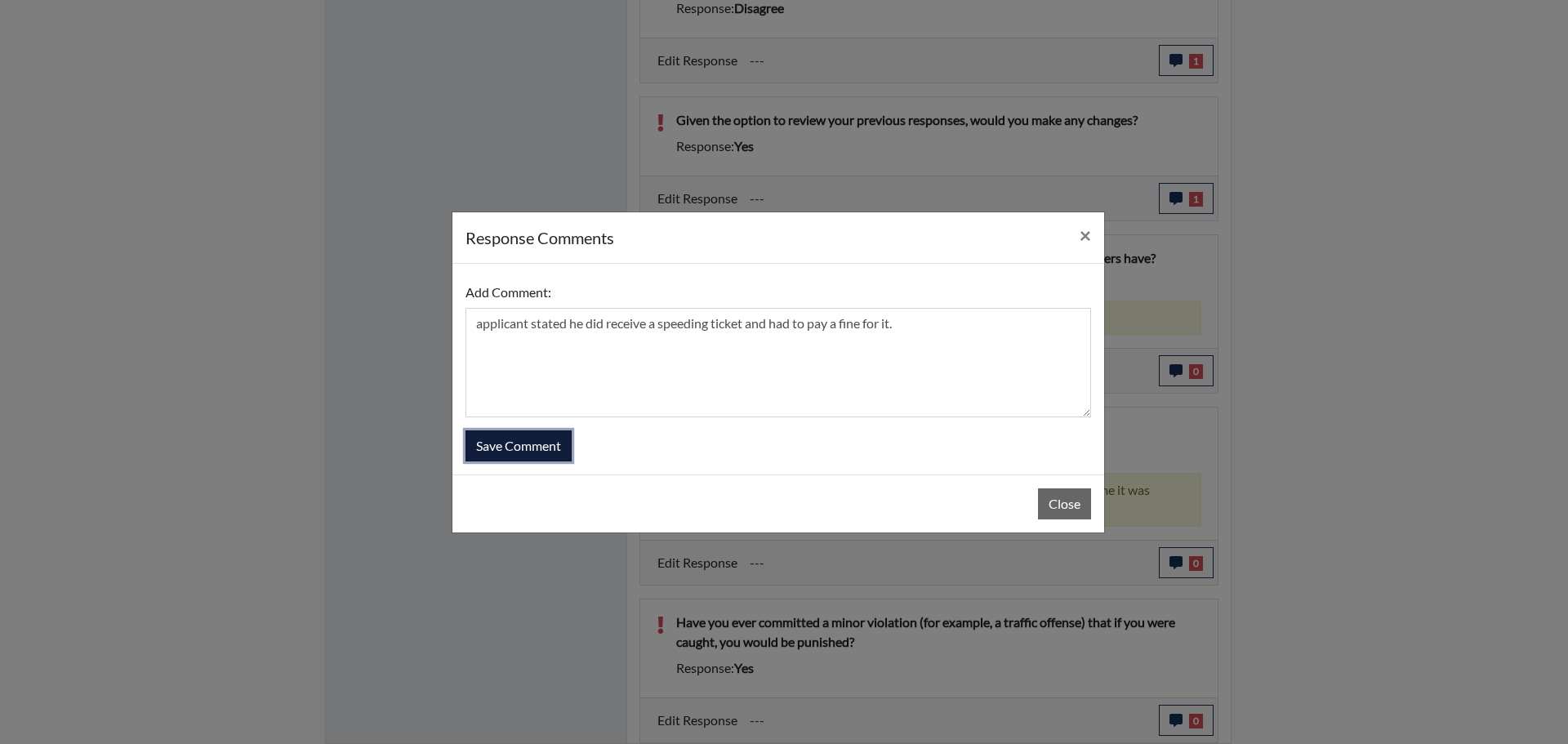
click at [547, 446] on button "Save Comment" at bounding box center [518, 445] width 106 height 31
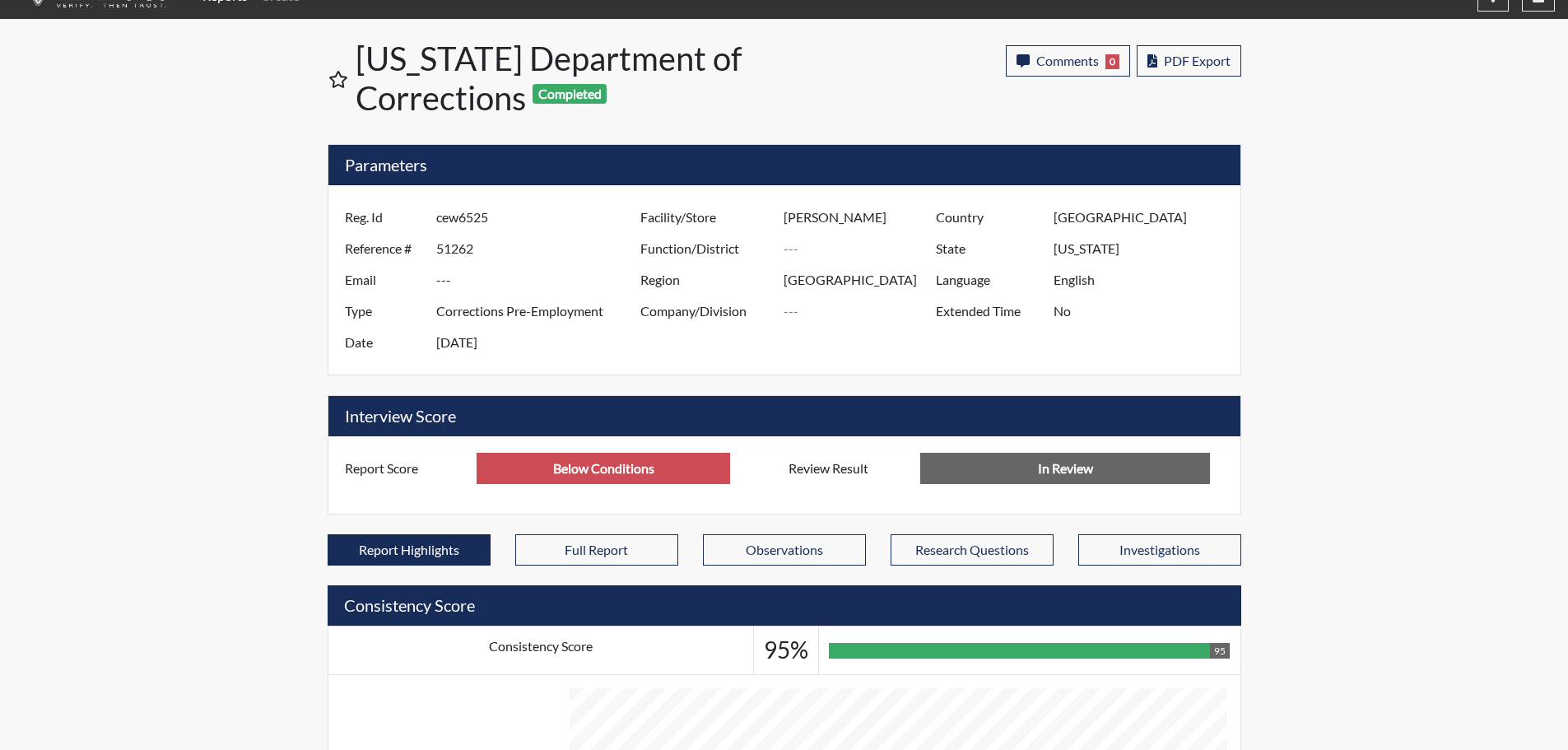
scroll to position [0, 0]
